Goal: Register for event/course

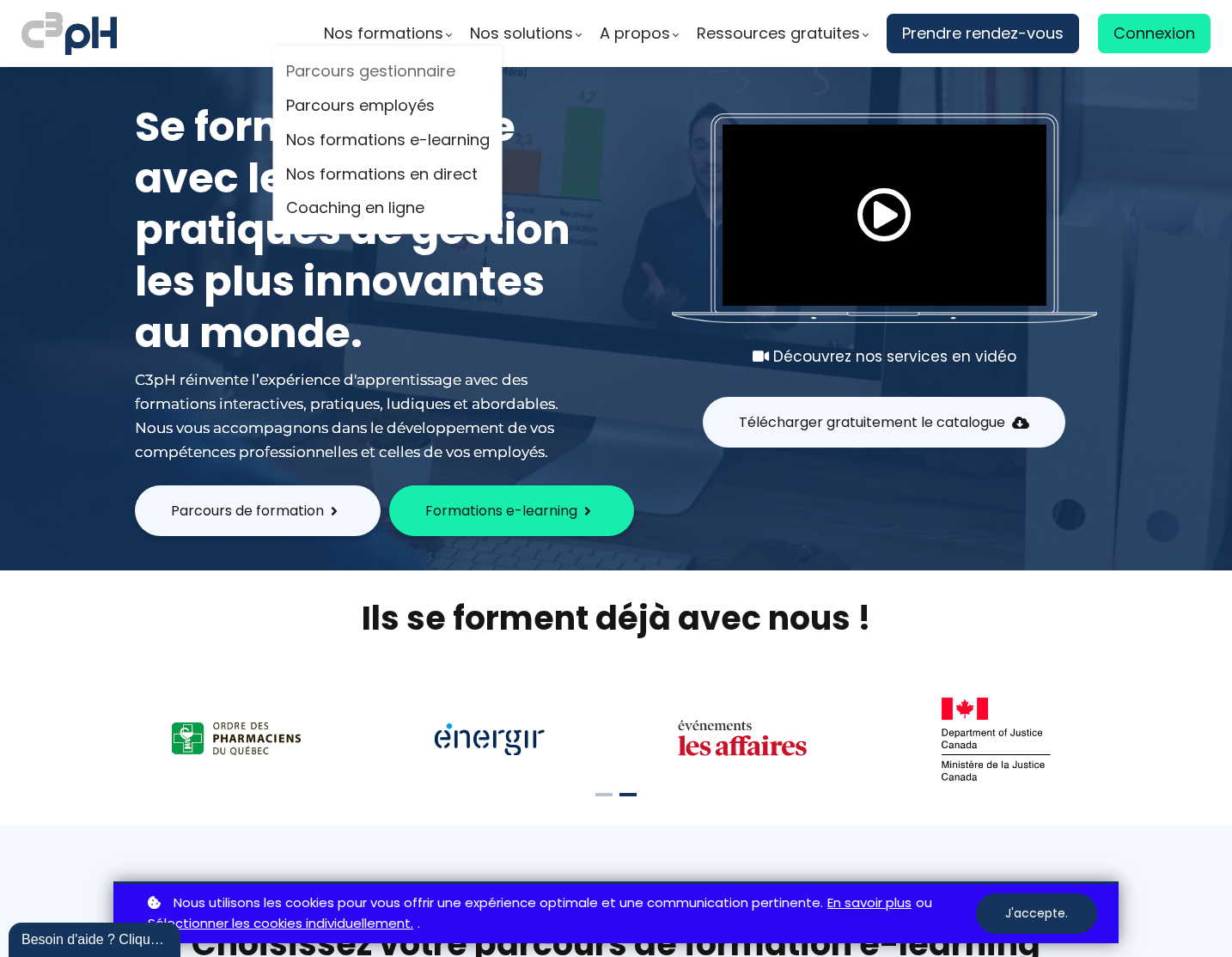
scroll to position [3, 0]
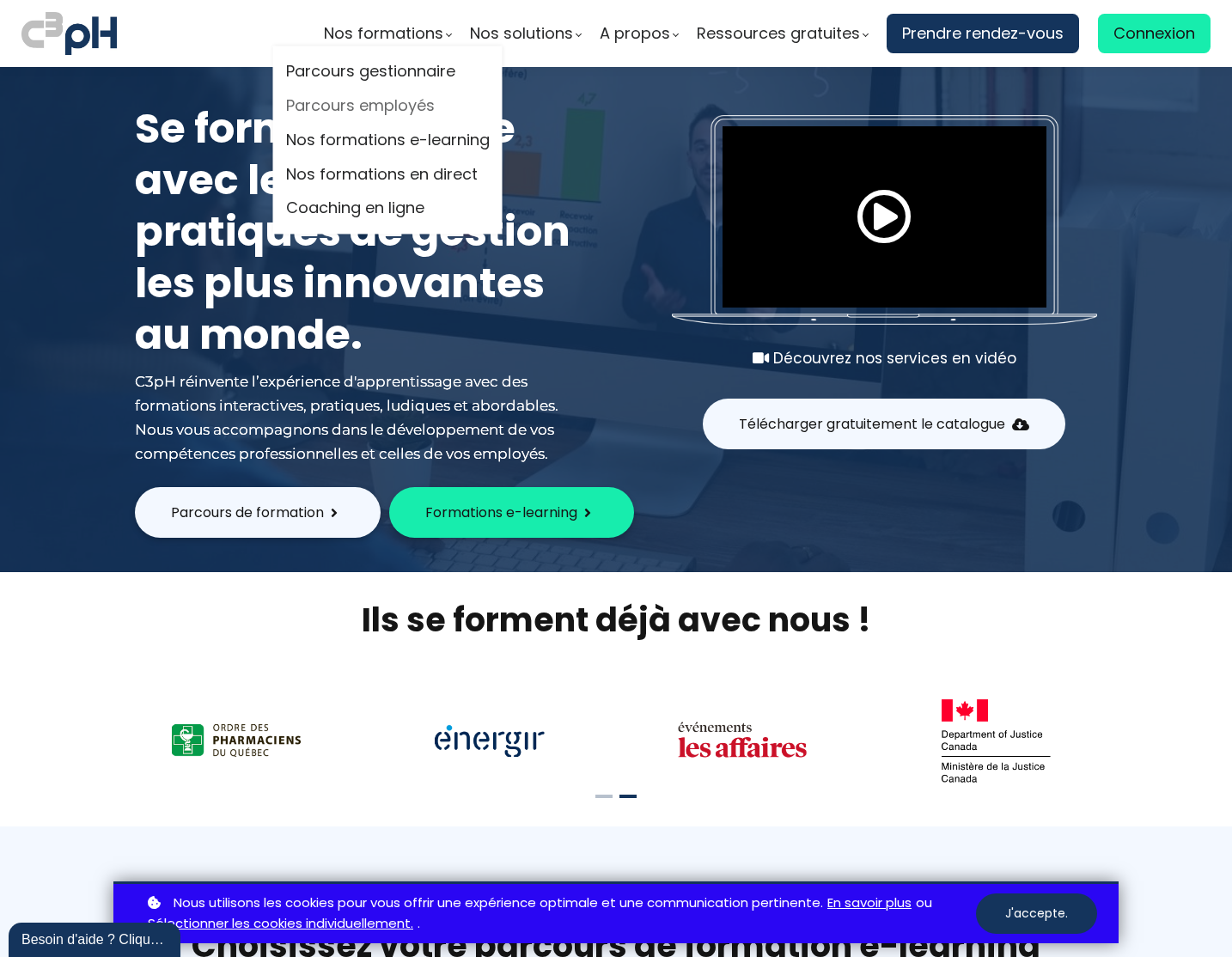
click at [355, 105] on link "Parcours employés" at bounding box center [388, 106] width 204 height 26
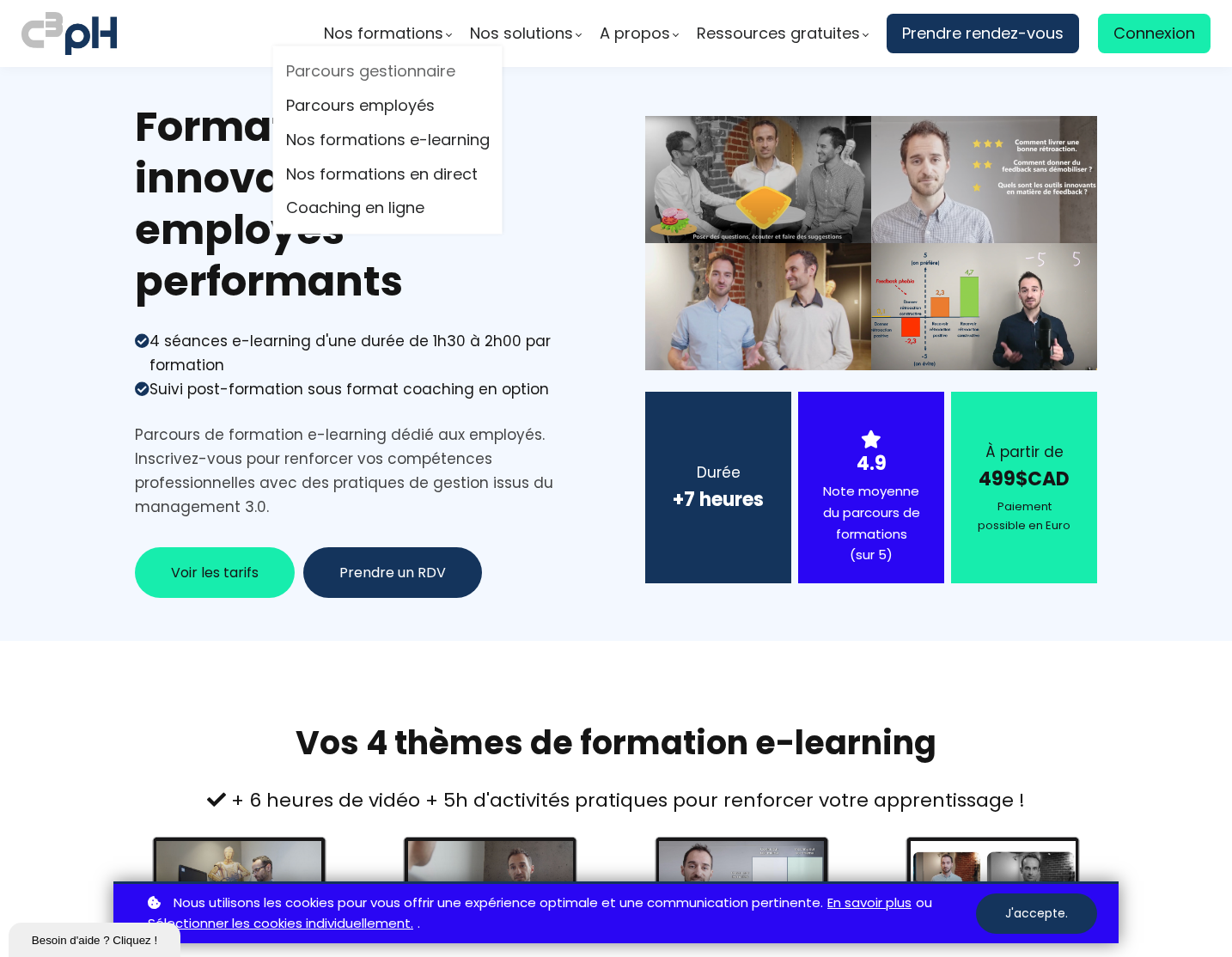
click at [391, 69] on link "Parcours gestionnaire" at bounding box center [388, 72] width 204 height 26
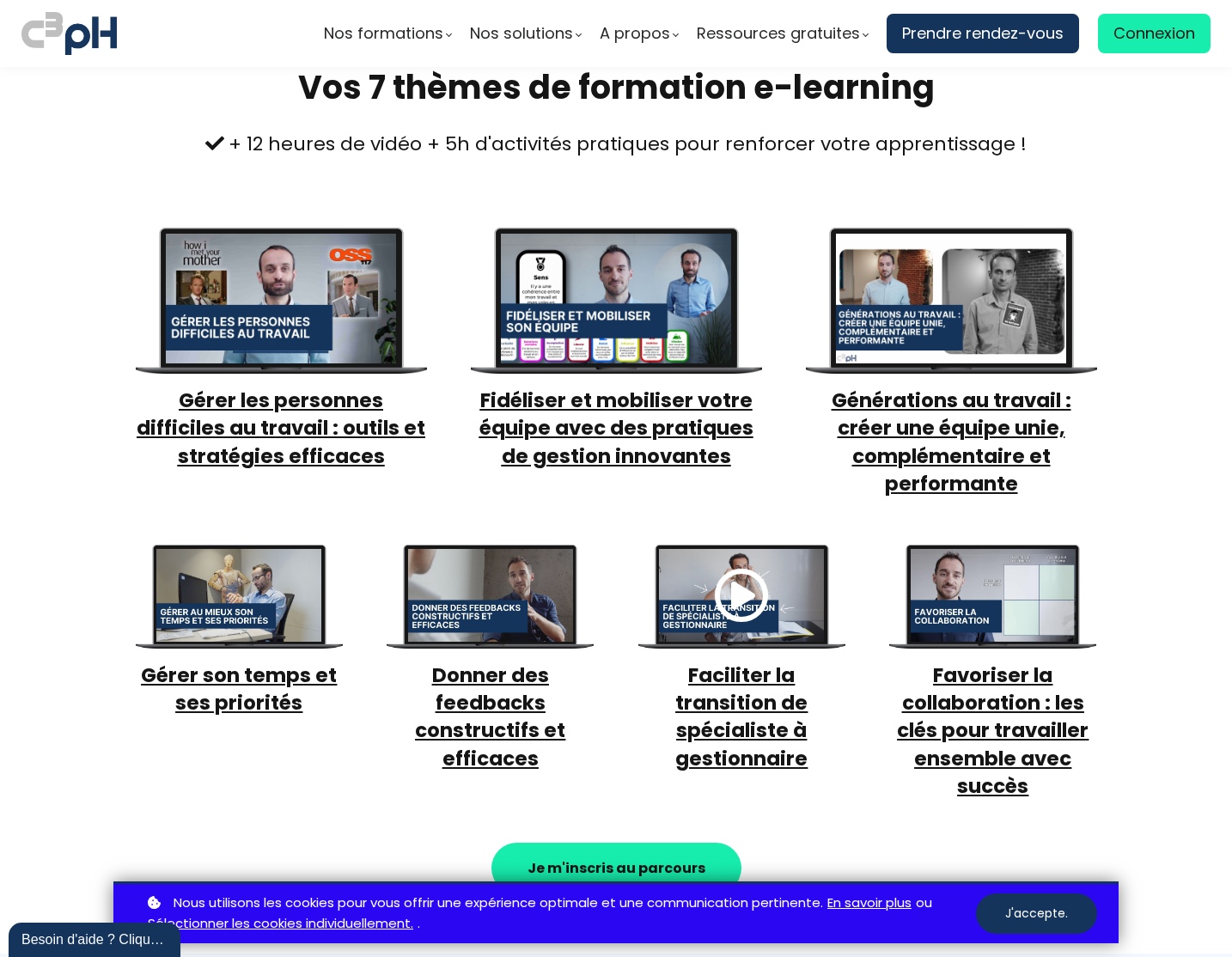
scroll to position [677, 0]
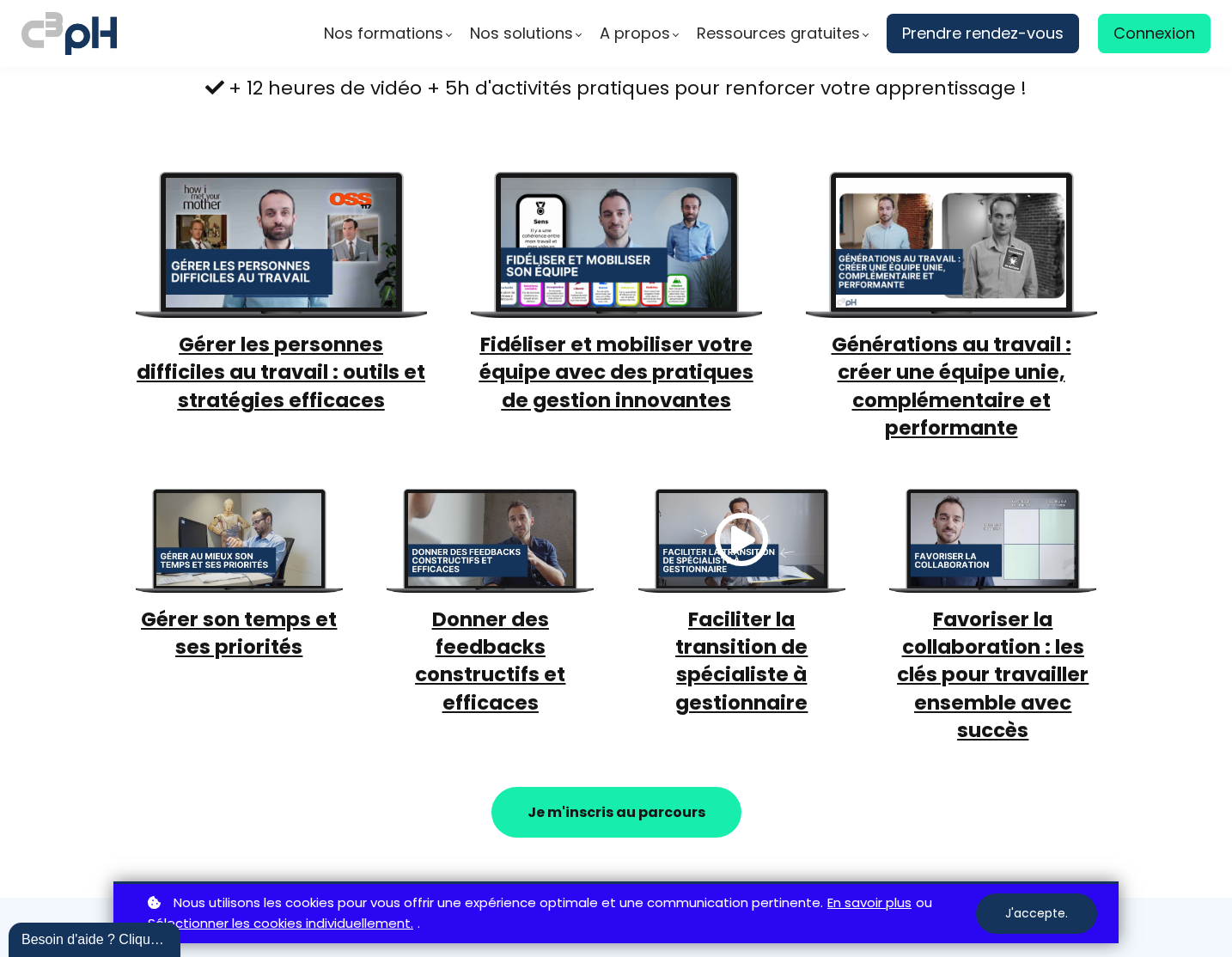
click at [604, 802] on strong "Je m'inscris au parcours" at bounding box center [616, 812] width 178 height 19
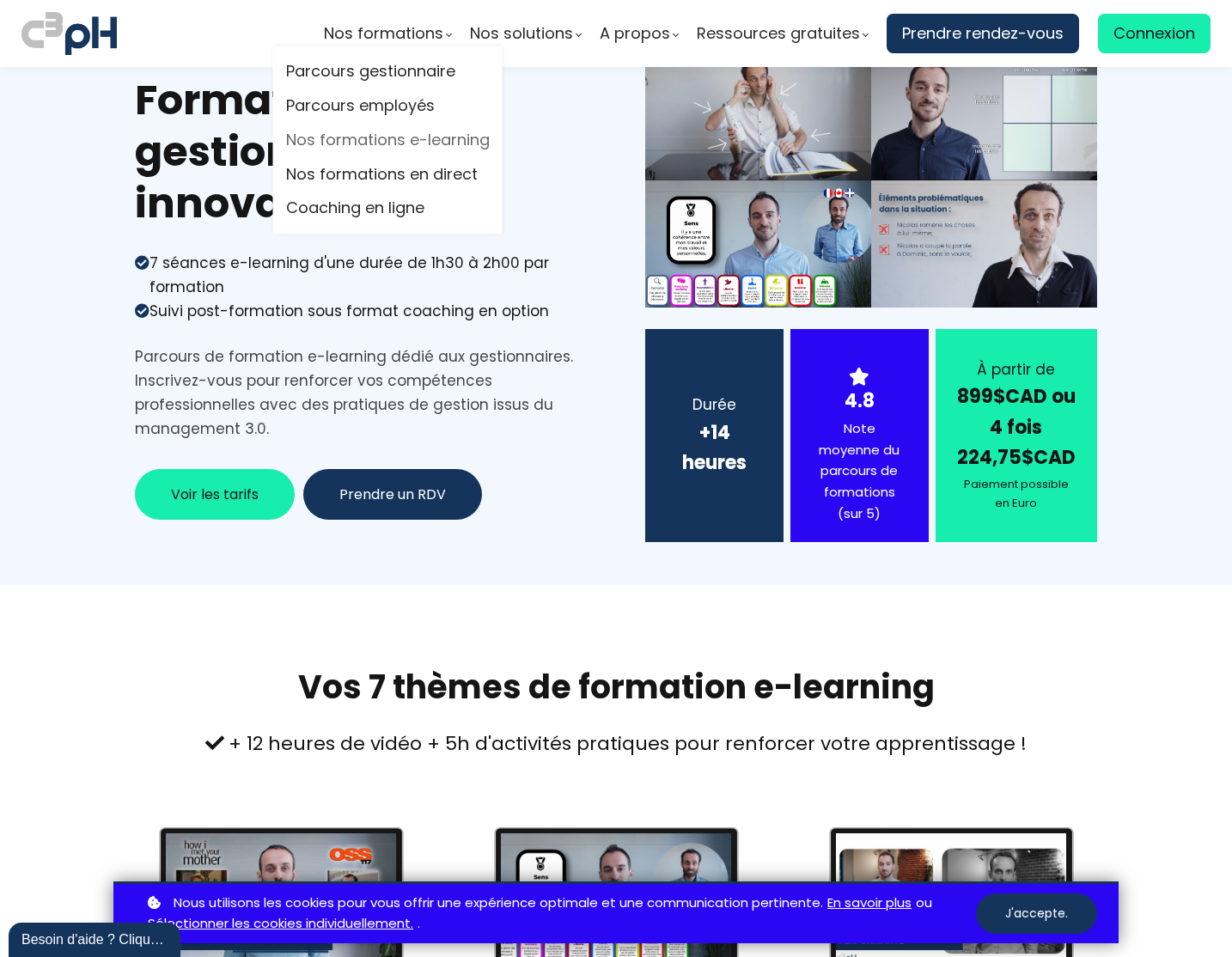
scroll to position [70, 0]
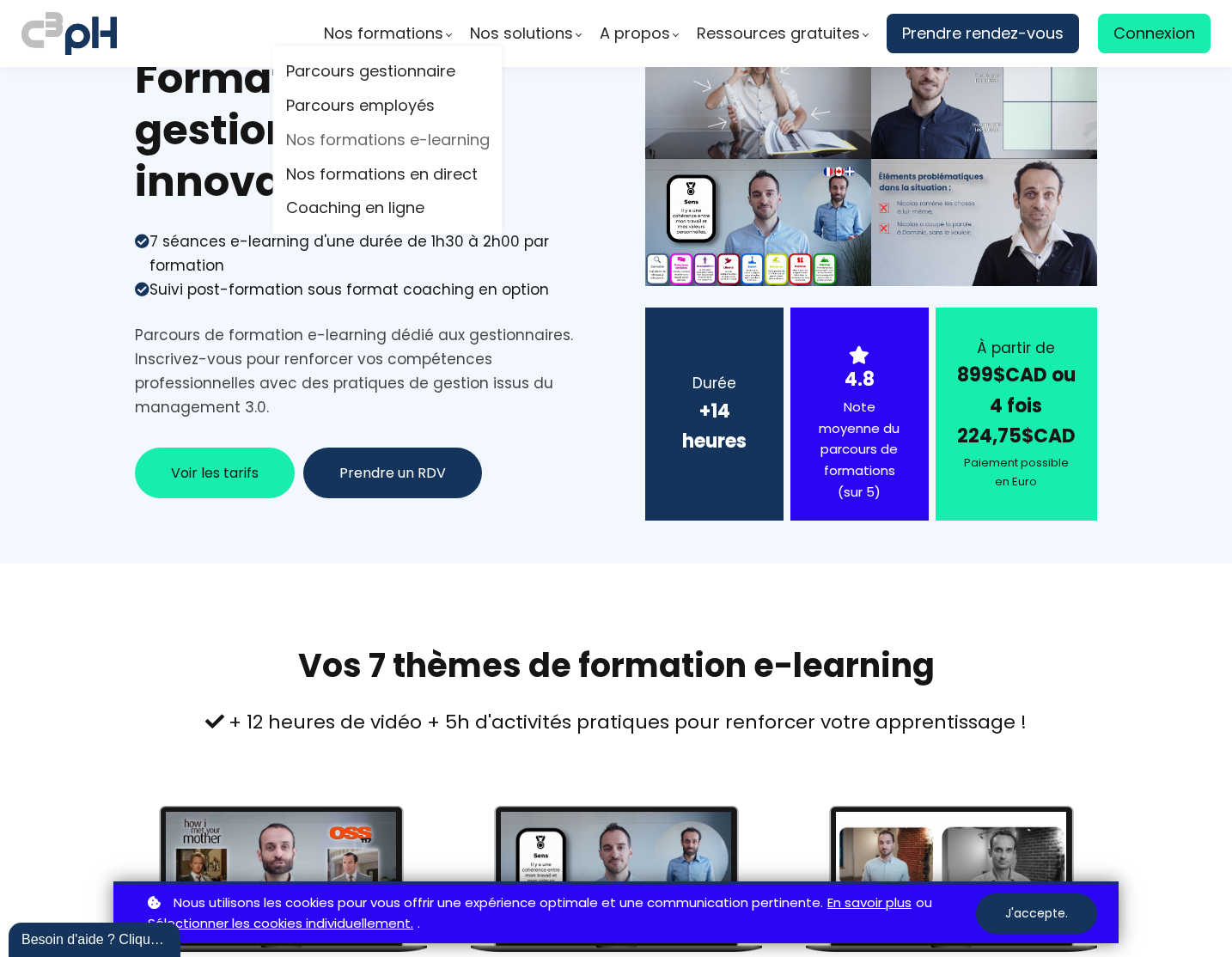
click at [444, 141] on link "Nos formations e-learning" at bounding box center [388, 140] width 204 height 26
